Goal: Task Accomplishment & Management: Manage account settings

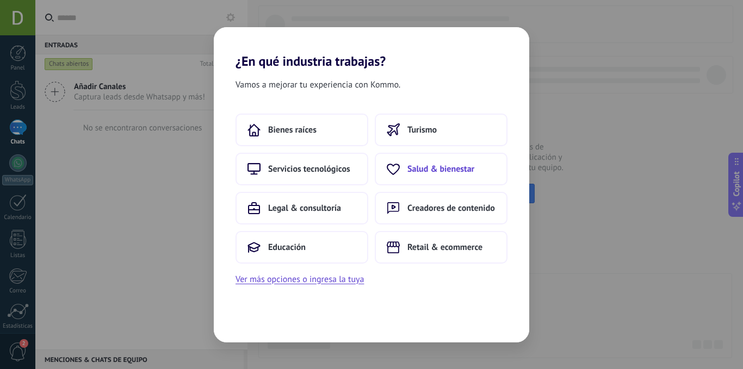
click at [422, 171] on span "Salud & bienestar" at bounding box center [441, 169] width 67 height 11
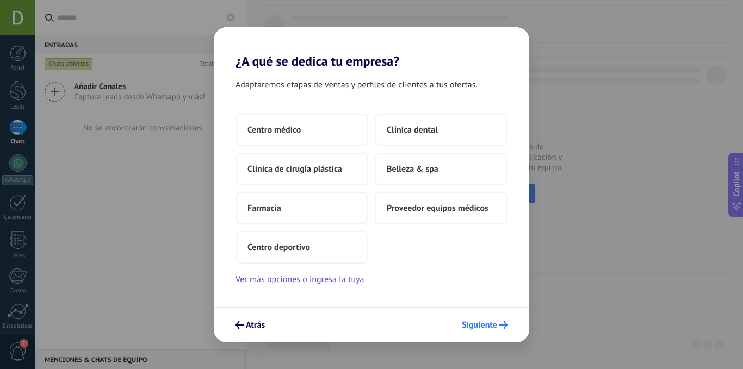
click at [489, 332] on button "Siguiente" at bounding box center [485, 325] width 56 height 18
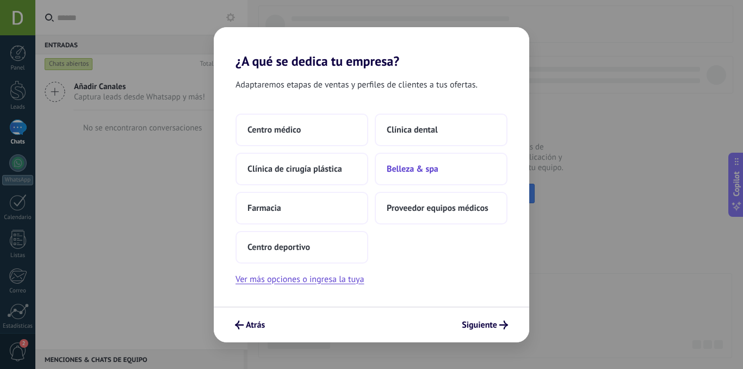
click at [461, 161] on button "Belleza & spa" at bounding box center [441, 169] width 133 height 33
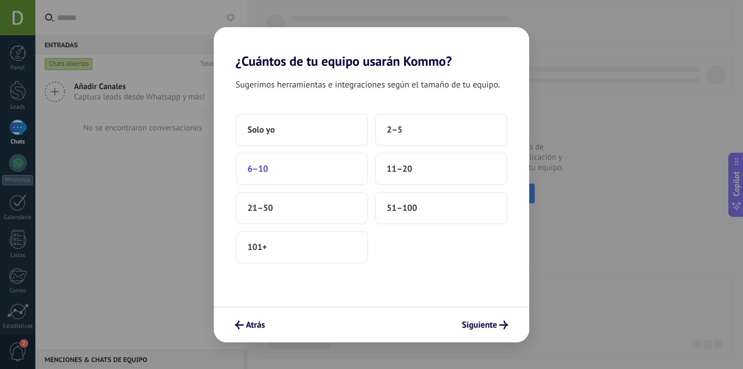
click at [322, 184] on button "6–10" at bounding box center [302, 169] width 133 height 33
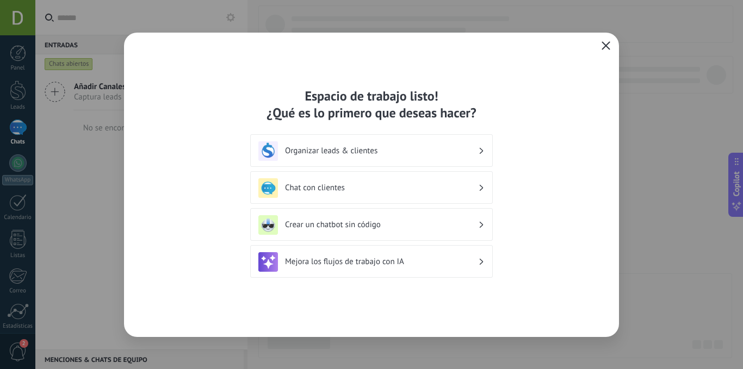
click at [609, 48] on icon "button" at bounding box center [606, 45] width 9 height 9
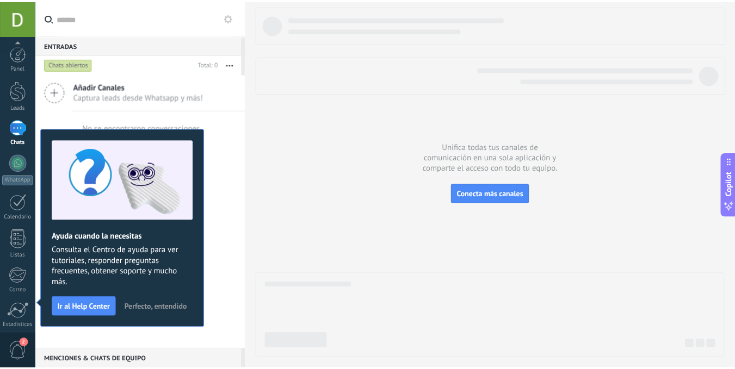
scroll to position [83, 0]
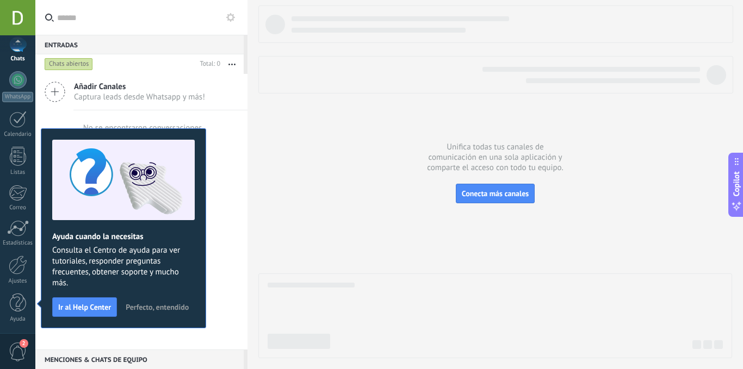
click at [20, 16] on div at bounding box center [17, 17] width 35 height 35
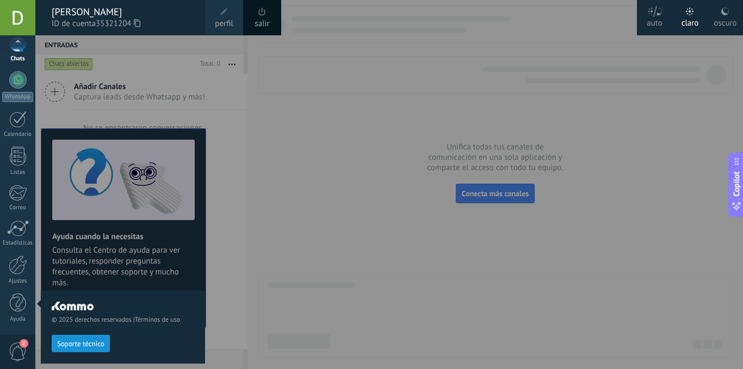
click at [221, 24] on span "perfil" at bounding box center [224, 24] width 18 height 12
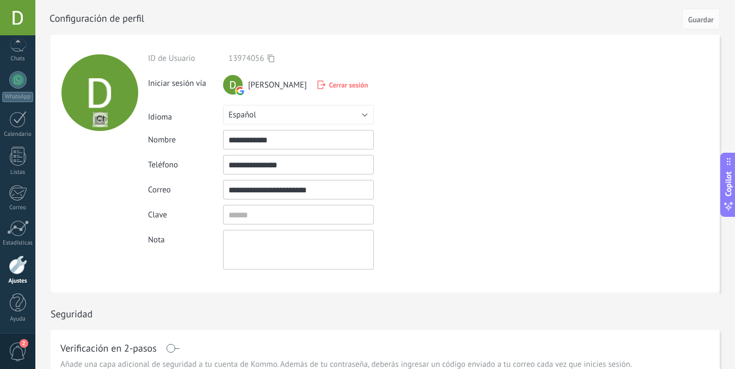
click at [337, 82] on span "Cerrar sesión" at bounding box center [348, 85] width 39 height 9
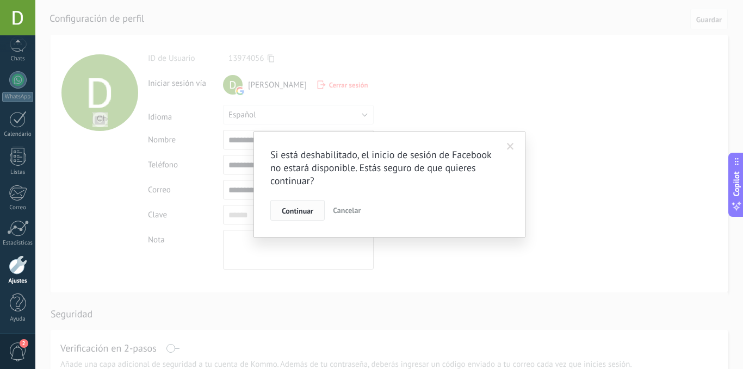
click at [305, 206] on button "Continuar" at bounding box center [297, 210] width 54 height 21
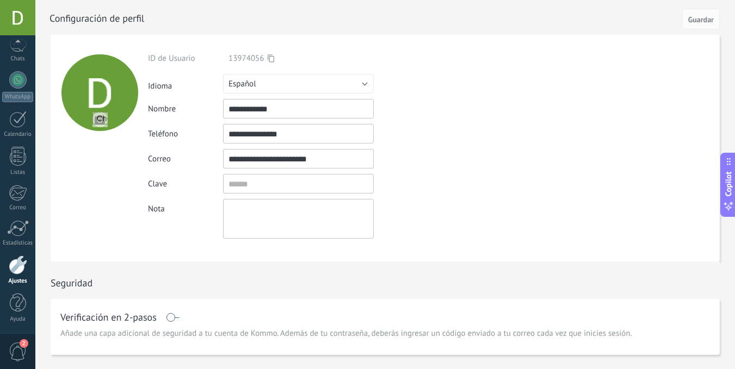
click at [24, 17] on div at bounding box center [17, 17] width 35 height 35
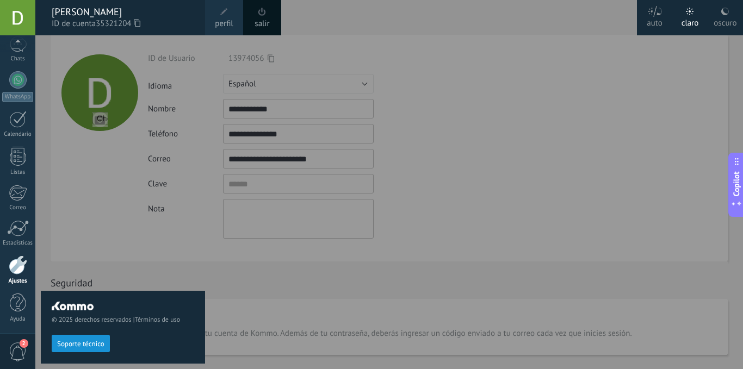
click at [262, 12] on span at bounding box center [262, 12] width 8 height 8
